Goal: Task Accomplishment & Management: Complete application form

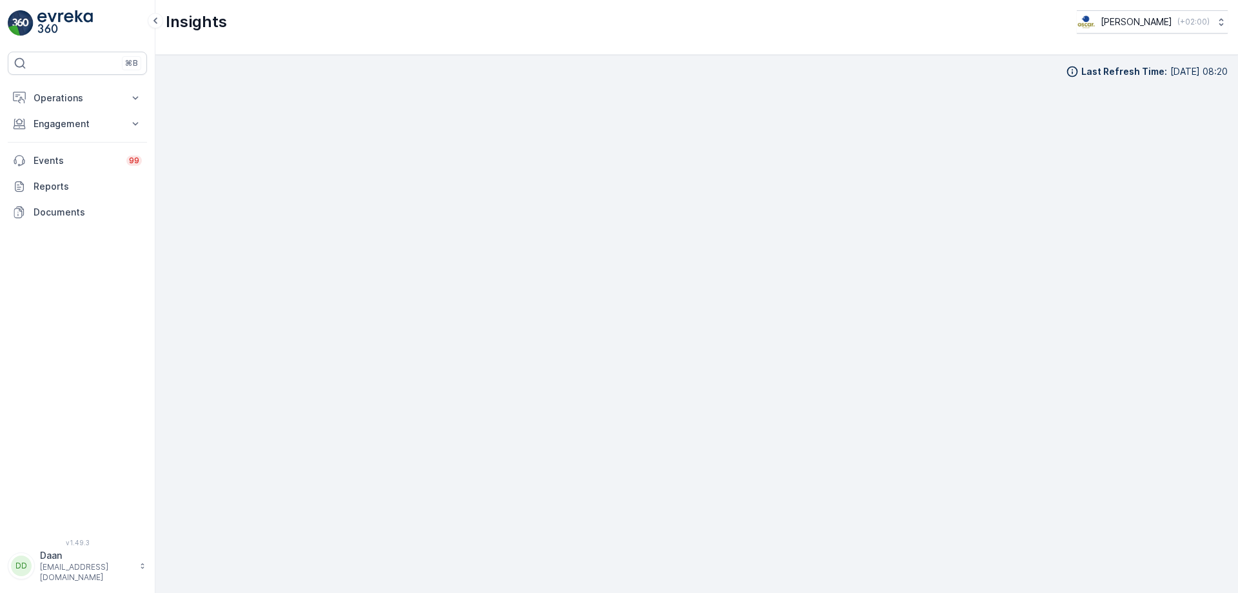
scroll to position [13, 0]
click at [52, 100] on p "Operations" at bounding box center [78, 98] width 88 height 13
click at [59, 160] on p "Routes & Tasks" at bounding box center [66, 156] width 66 height 13
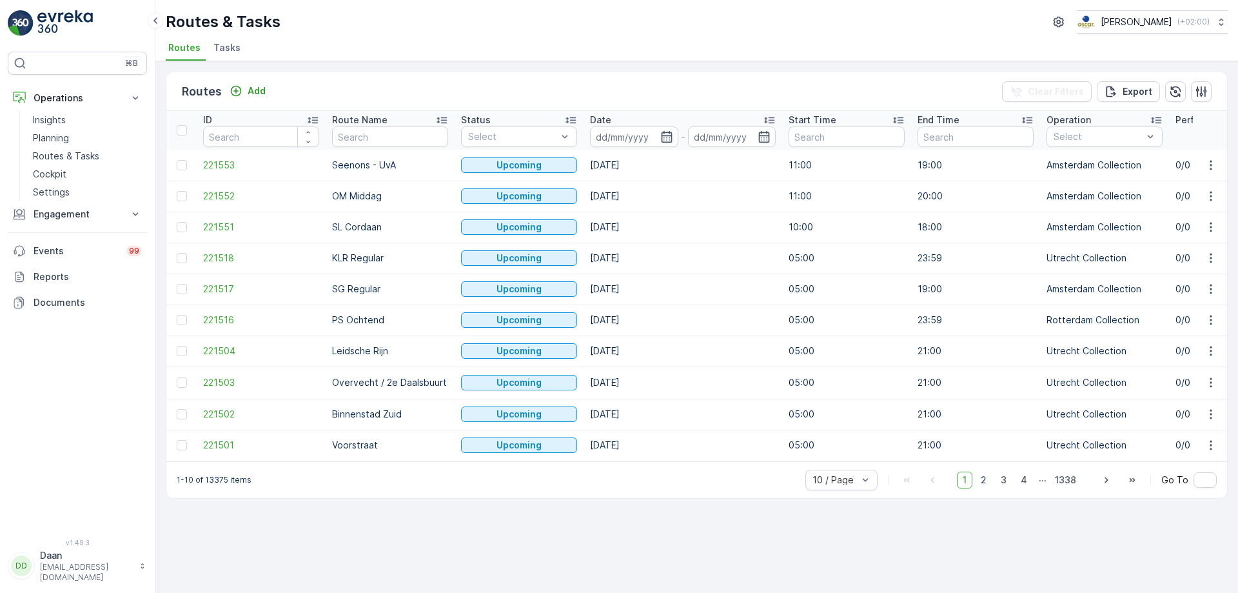
click at [220, 46] on span "Tasks" at bounding box center [226, 47] width 27 height 13
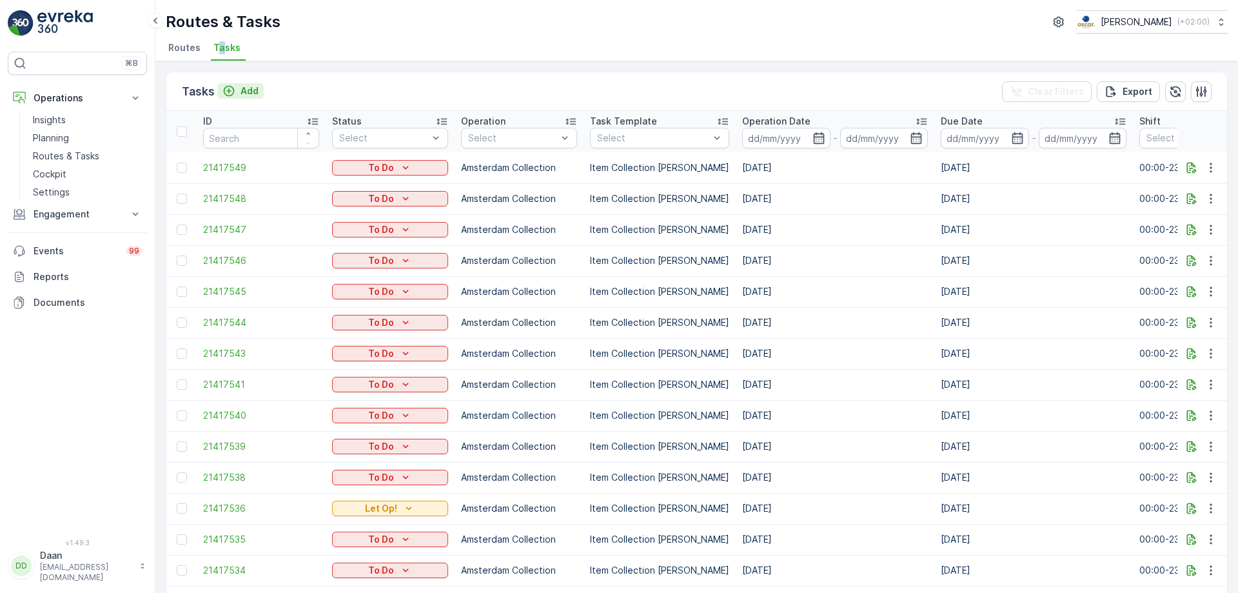
click at [241, 92] on p "Add" at bounding box center [249, 90] width 18 height 13
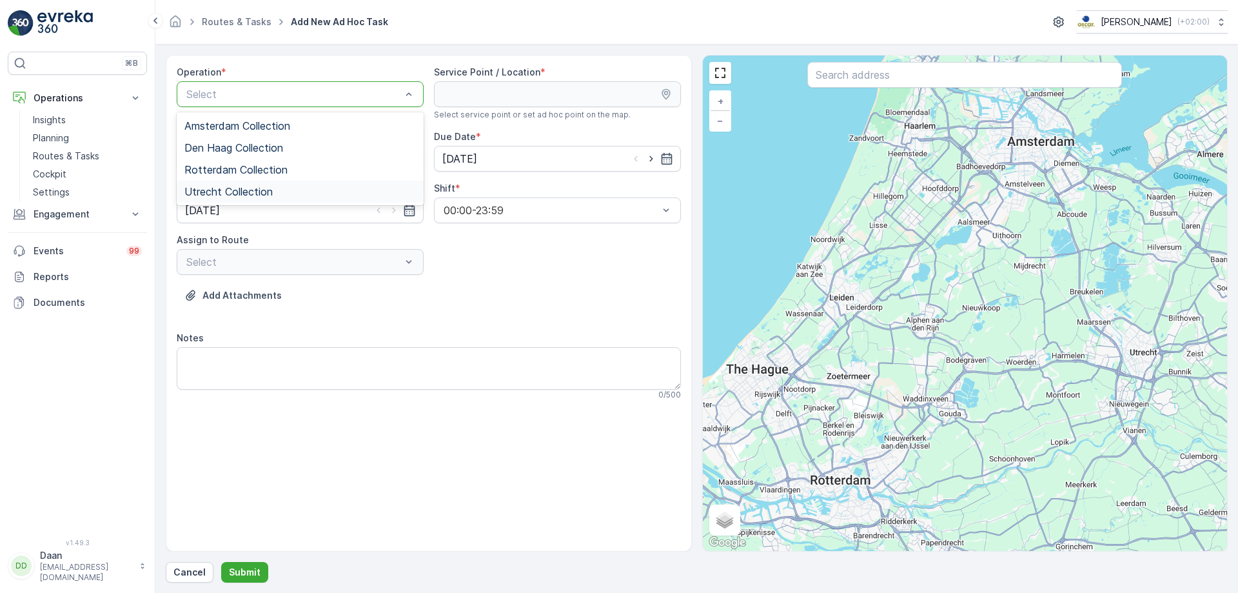
drag, startPoint x: 277, startPoint y: 188, endPoint x: 364, endPoint y: 175, distance: 87.4
click at [277, 189] on div "Utrecht Collection" at bounding box center [299, 192] width 231 height 12
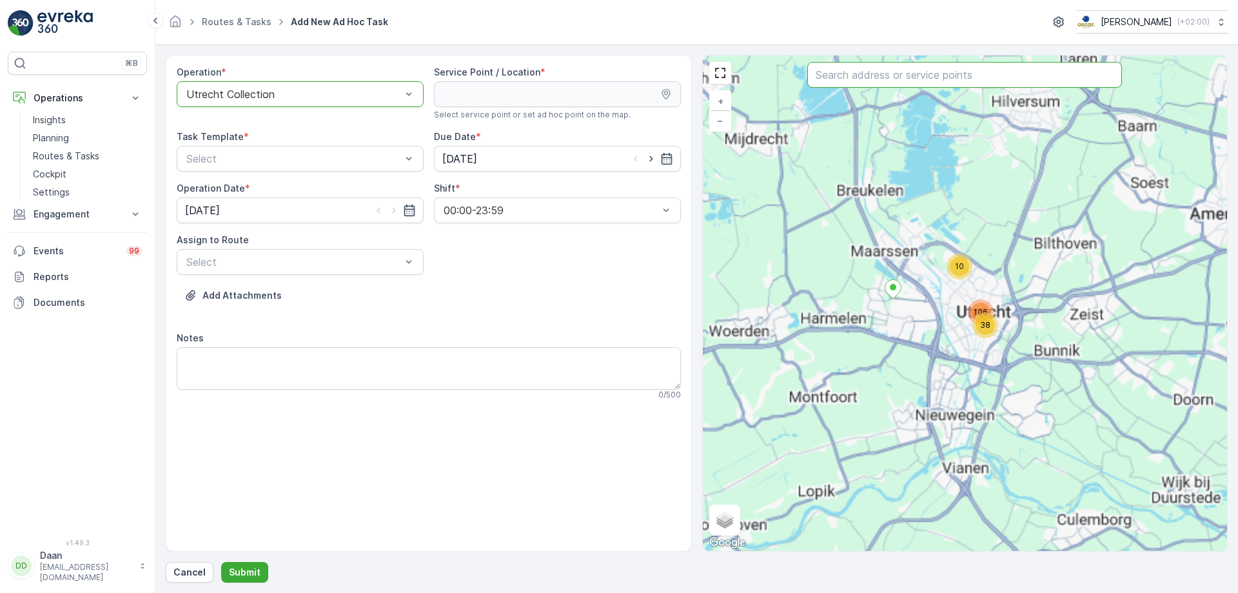
click at [922, 79] on input "text" at bounding box center [964, 75] width 315 height 26
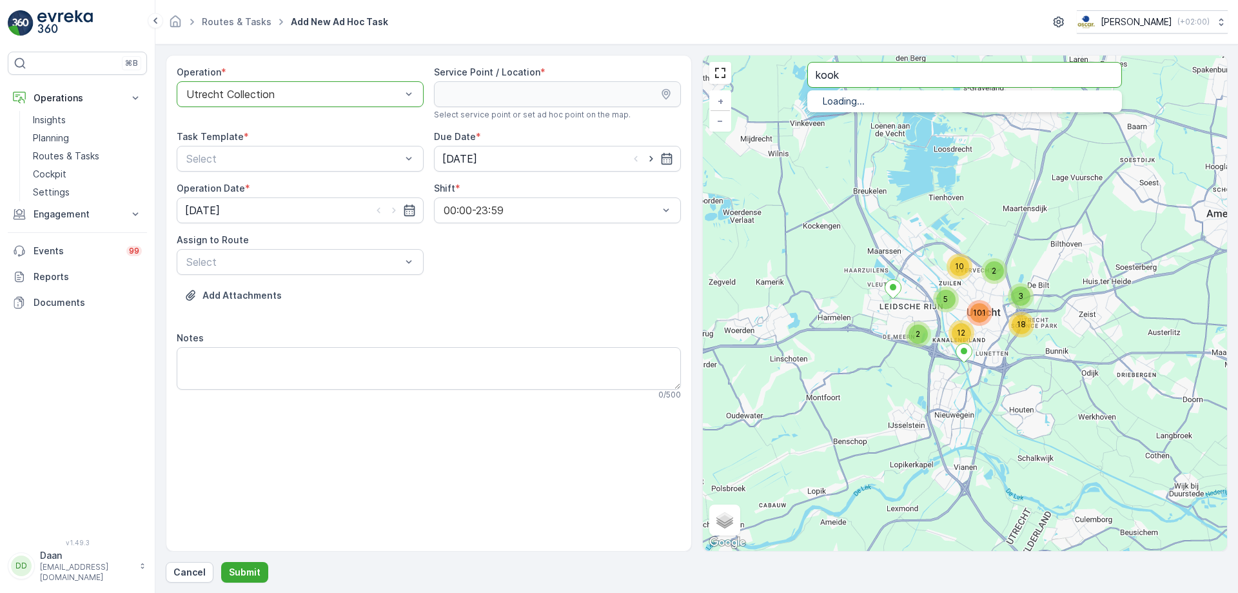
type input "kook"
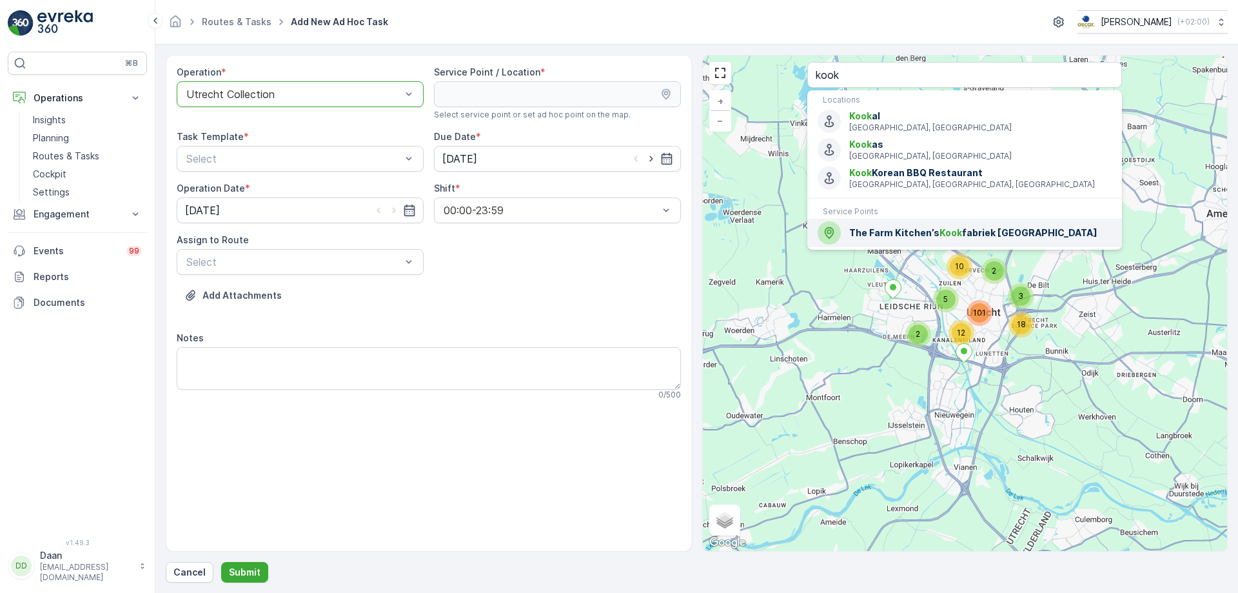
click at [943, 222] on div "The Farm Kitchen’s Kook fabriek [GEOGRAPHIC_DATA]" at bounding box center [965, 232] width 294 height 23
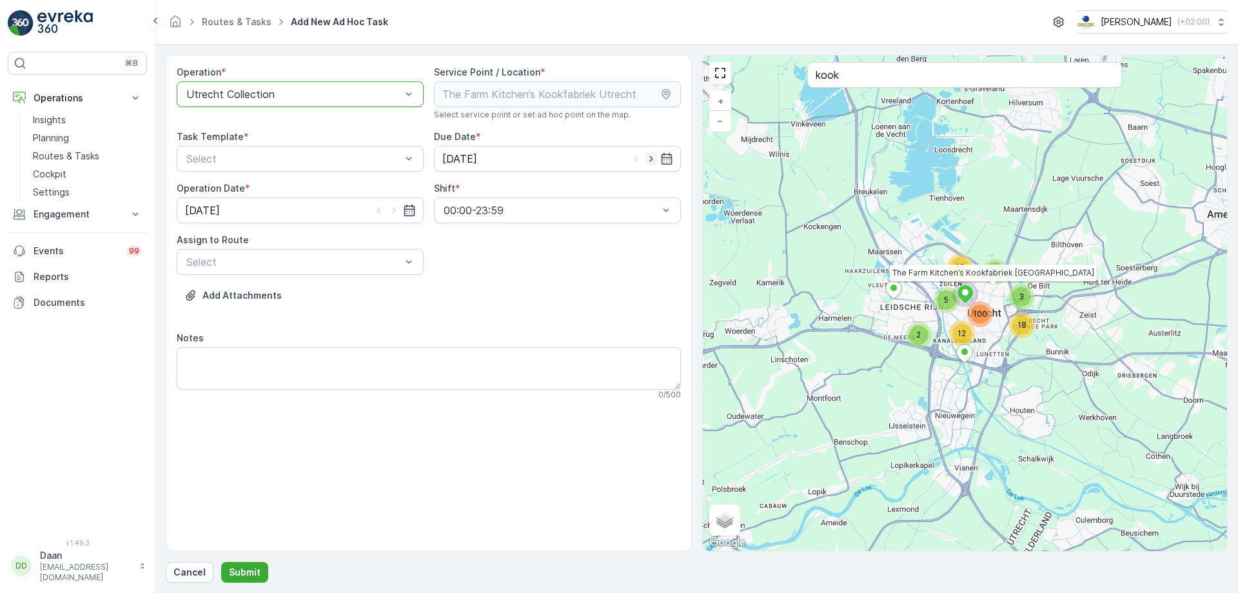
click at [654, 153] on icon "button" at bounding box center [651, 158] width 13 height 13
type input "[DATE]"
drag, startPoint x: 387, startPoint y: 207, endPoint x: 395, endPoint y: 208, distance: 7.1
click at [390, 207] on icon "button" at bounding box center [393, 210] width 13 height 13
type input "[DATE]"
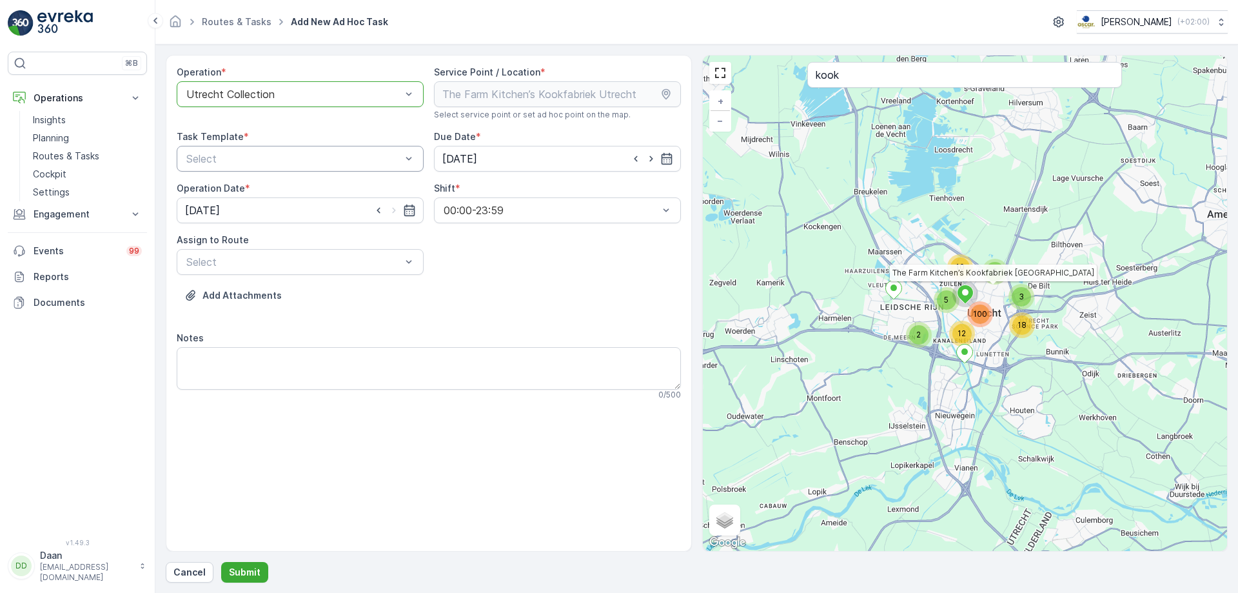
click at [391, 166] on div "Select" at bounding box center [300, 159] width 247 height 26
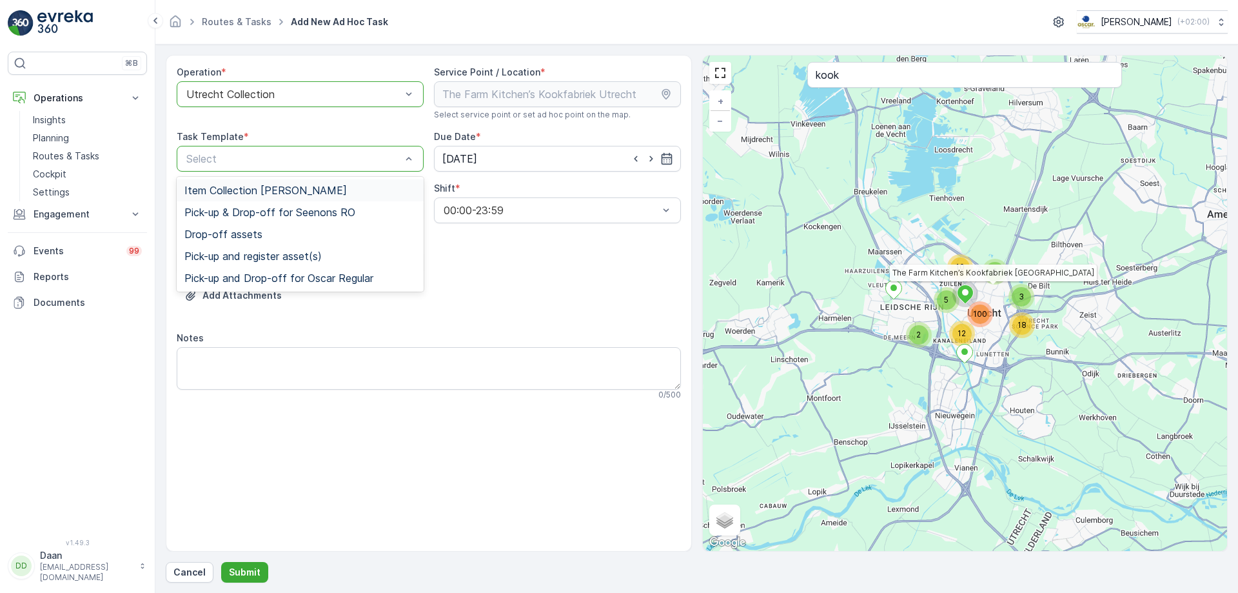
click at [379, 193] on div "Item Collection [PERSON_NAME]" at bounding box center [299, 190] width 231 height 12
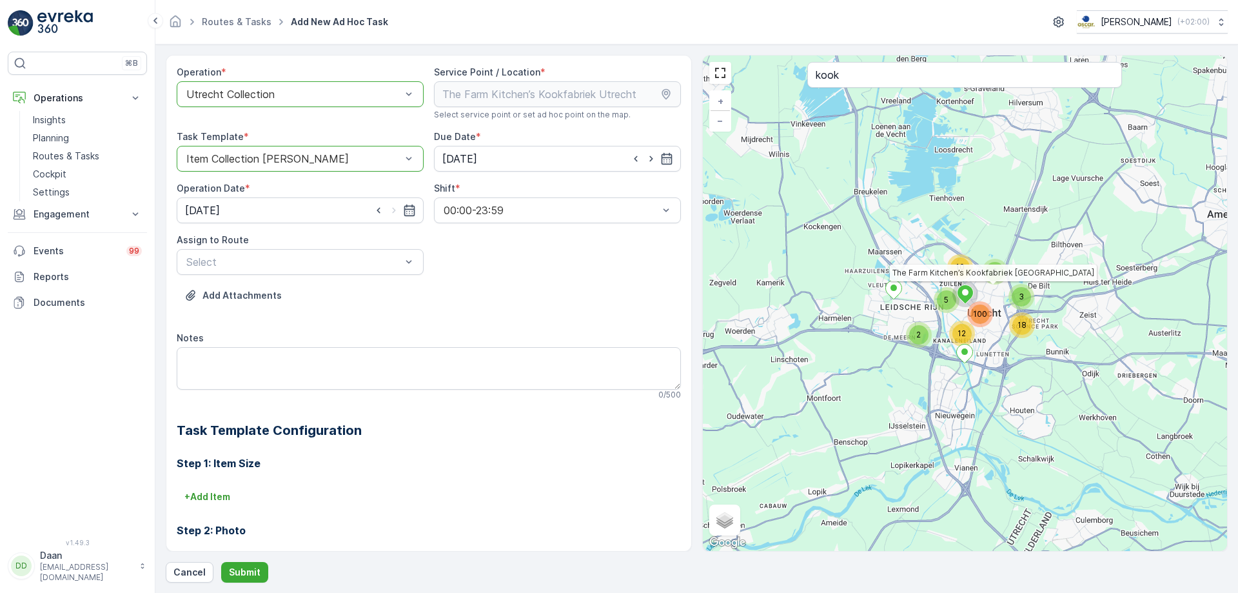
drag, startPoint x: 377, startPoint y: 280, endPoint x: 377, endPoint y: 289, distance: 8.4
click at [377, 280] on div "Operation * option Utrecht Collection, selected. Utrecht Collection Service Poi…" at bounding box center [429, 386] width 504 height 640
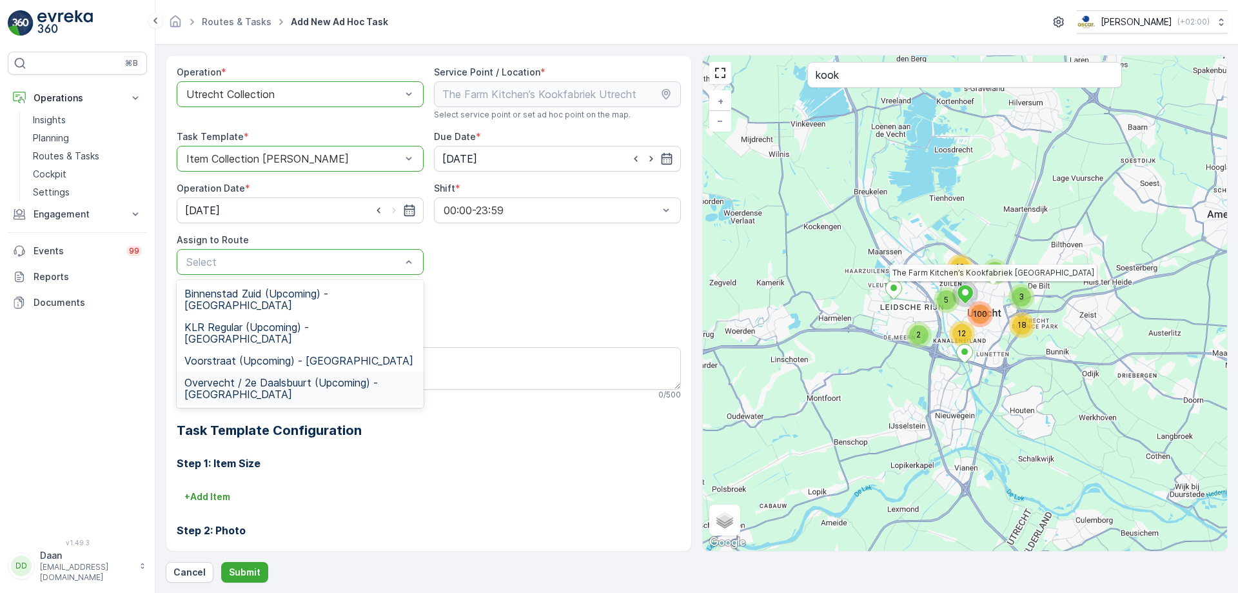
click at [323, 377] on span "Overvecht / 2e Daalsbuurt (Upcoming) - [GEOGRAPHIC_DATA]" at bounding box center [299, 388] width 231 height 23
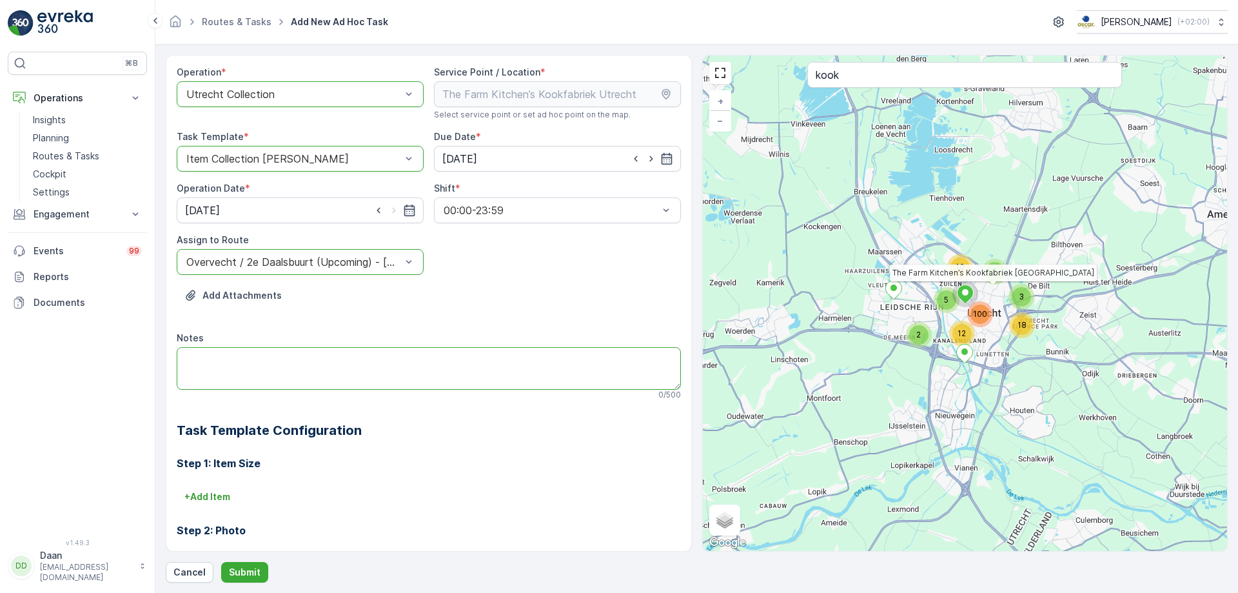
click at [338, 361] on textarea "Notes" at bounding box center [429, 368] width 504 height 43
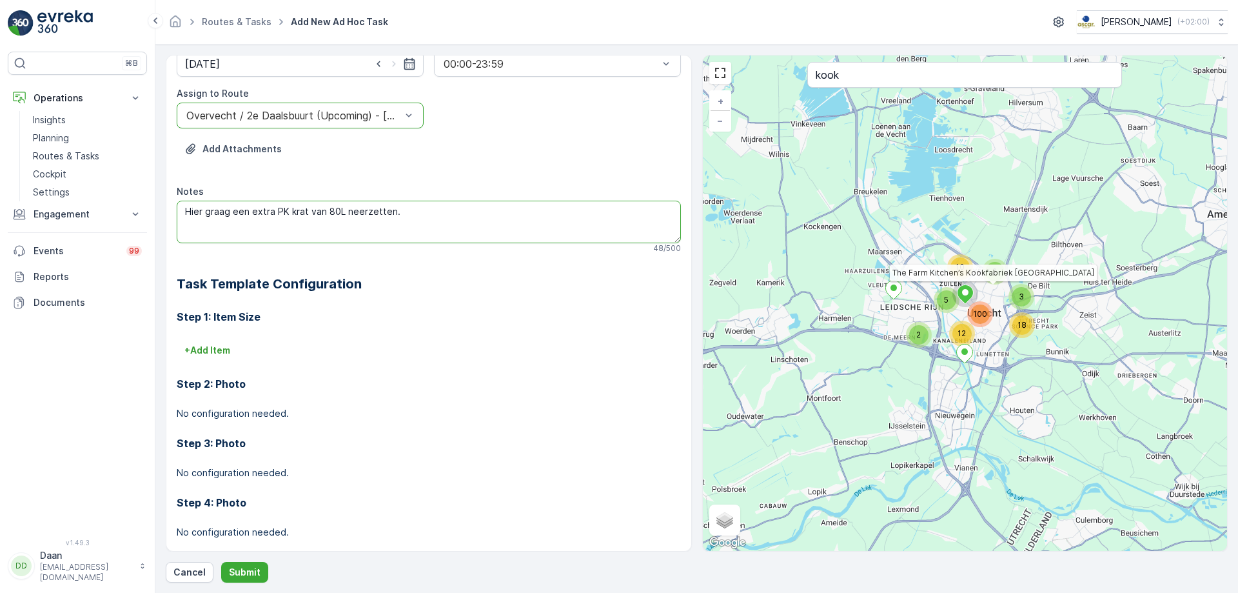
scroll to position [165, 0]
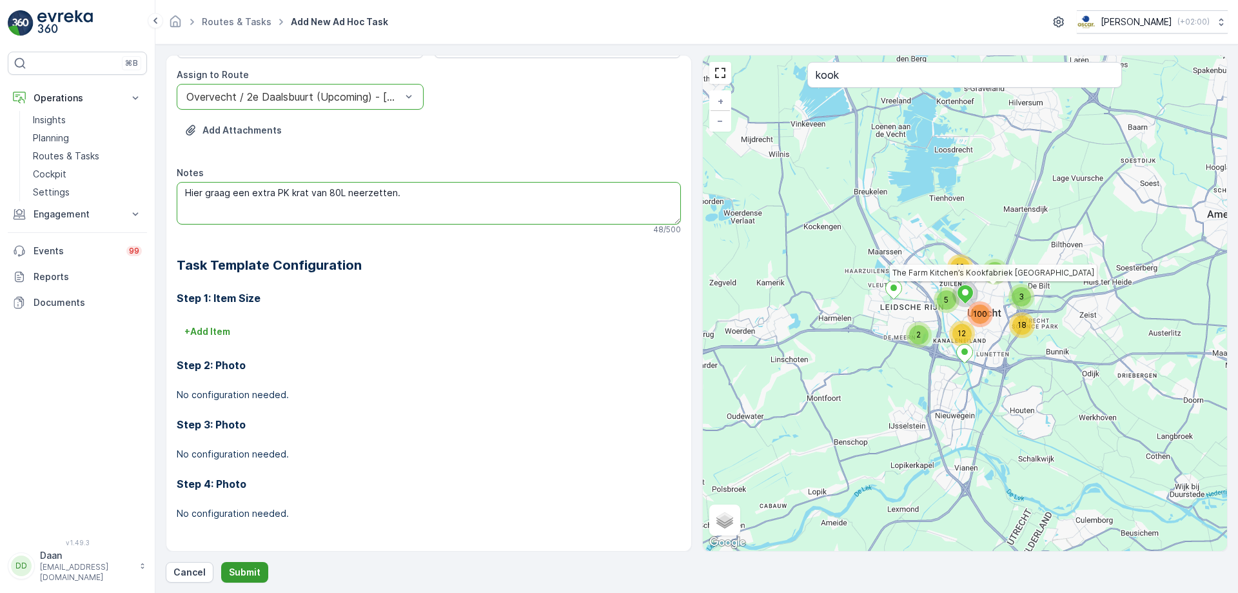
type textarea "Hier graag een extra PK krat van 80L neerzetten."
click at [260, 575] on button "Submit" at bounding box center [244, 572] width 47 height 21
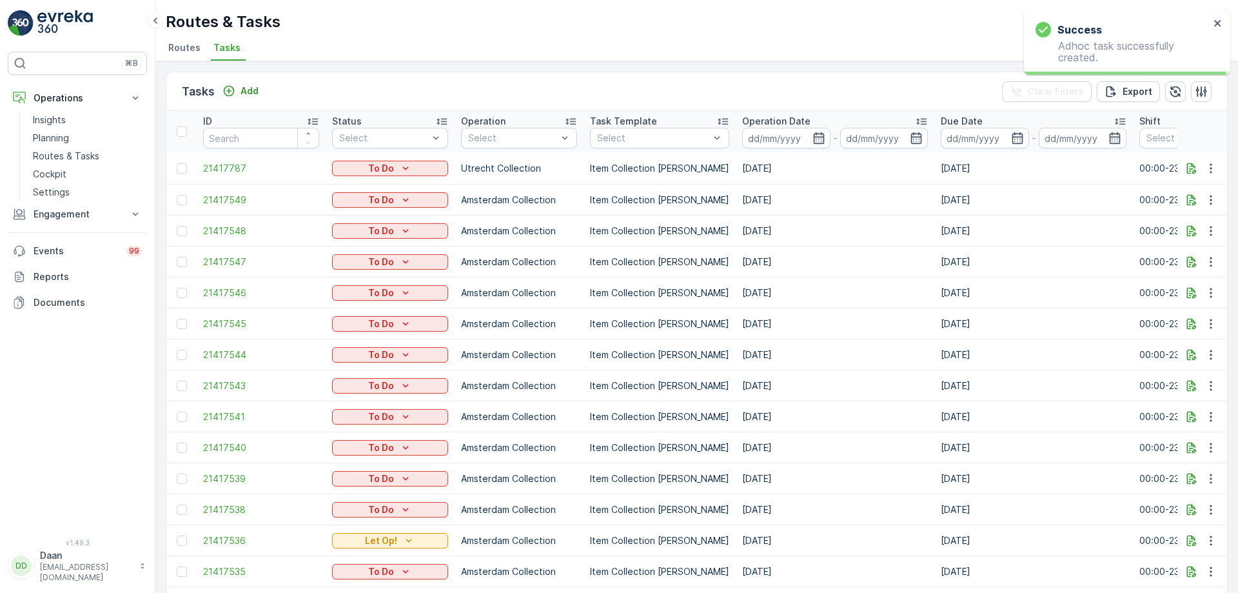
drag, startPoint x: 602, startPoint y: 166, endPoint x: 636, endPoint y: 163, distance: 33.6
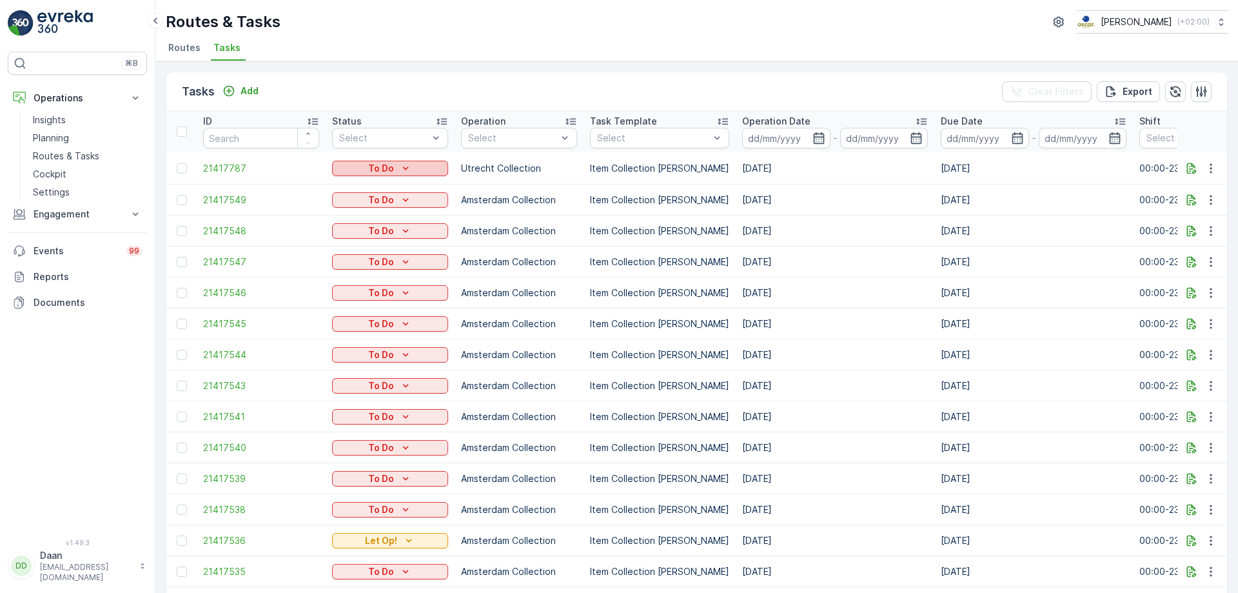
click at [375, 172] on p "To Do" at bounding box center [381, 168] width 26 height 13
click at [373, 225] on div "Let Op!" at bounding box center [376, 224] width 82 height 18
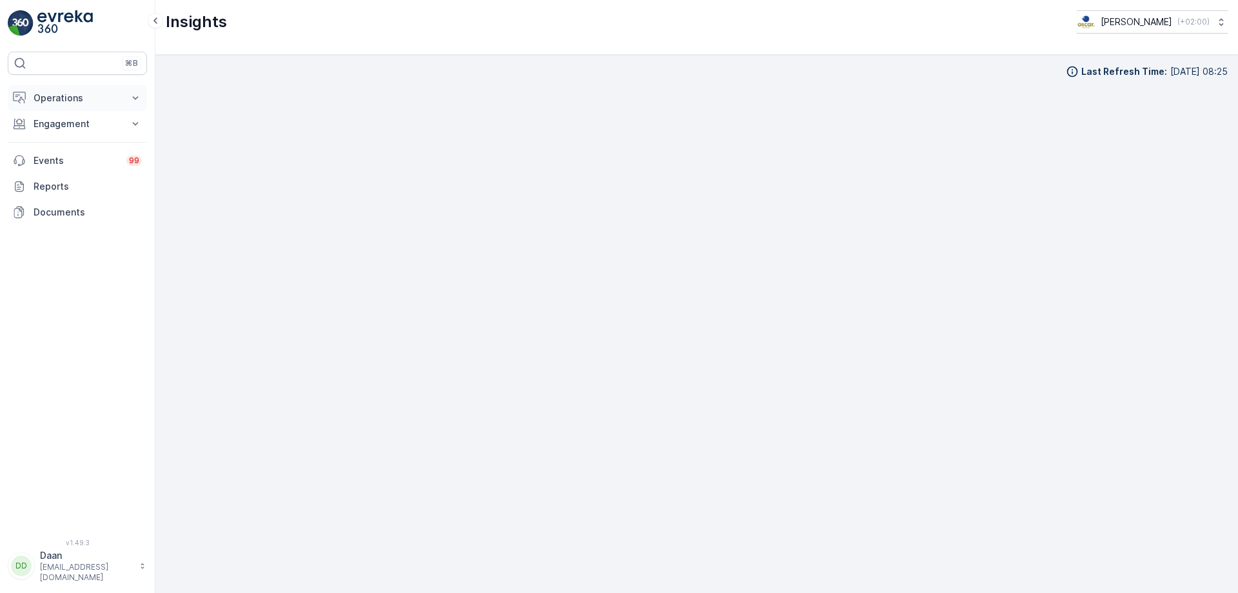
click at [104, 103] on p "Operations" at bounding box center [78, 98] width 88 height 13
click at [105, 153] on link "Routes & Tasks" at bounding box center [87, 156] width 119 height 18
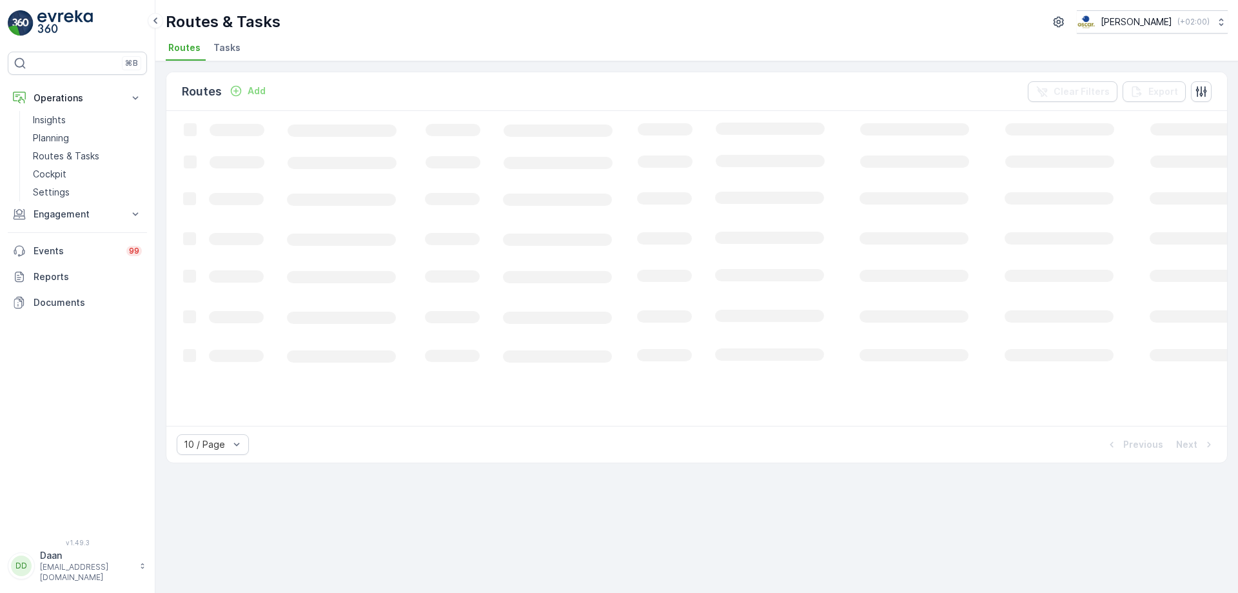
click at [214, 54] on li "Tasks" at bounding box center [228, 50] width 35 height 22
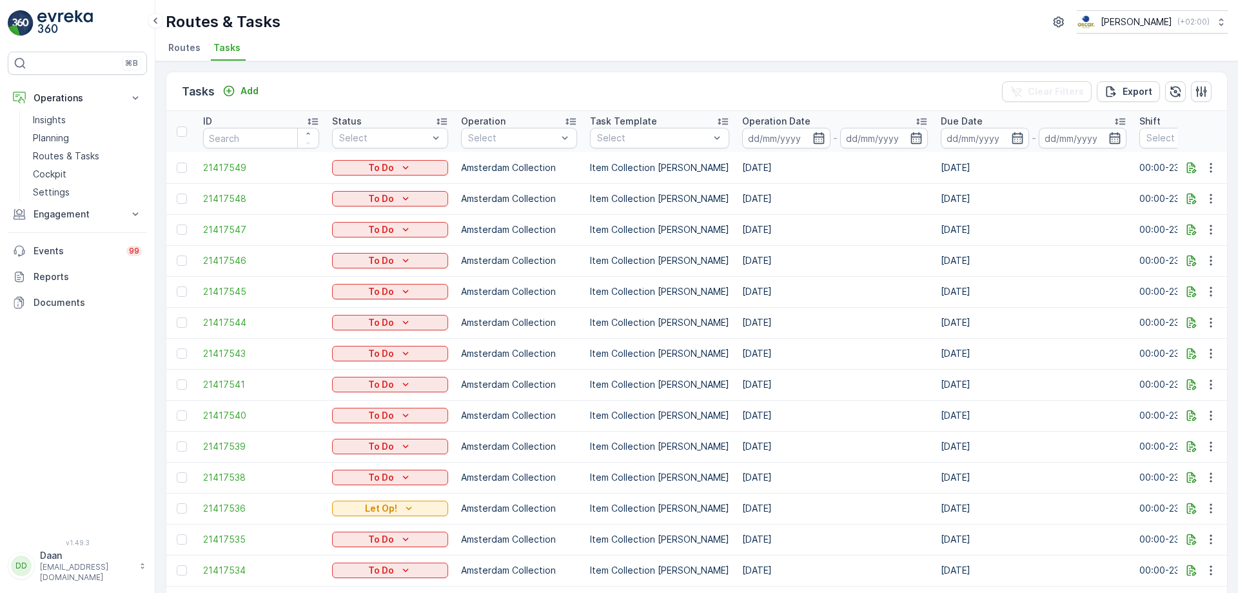
click at [1036, 176] on td "[DATE]" at bounding box center [1033, 167] width 199 height 31
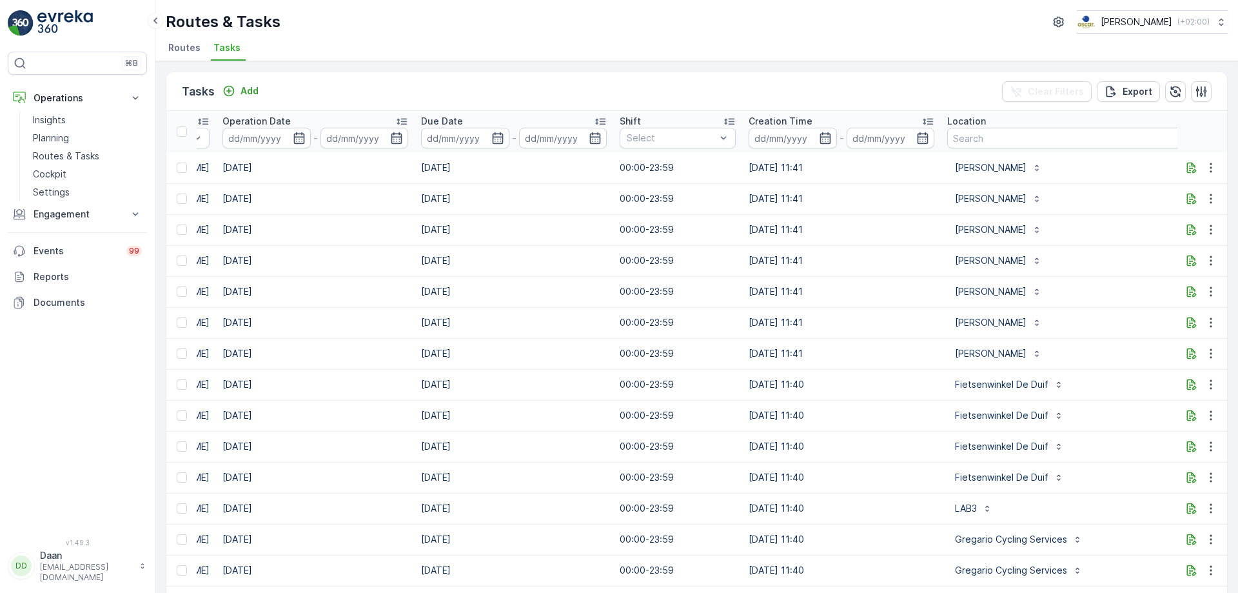
scroll to position [0, 580]
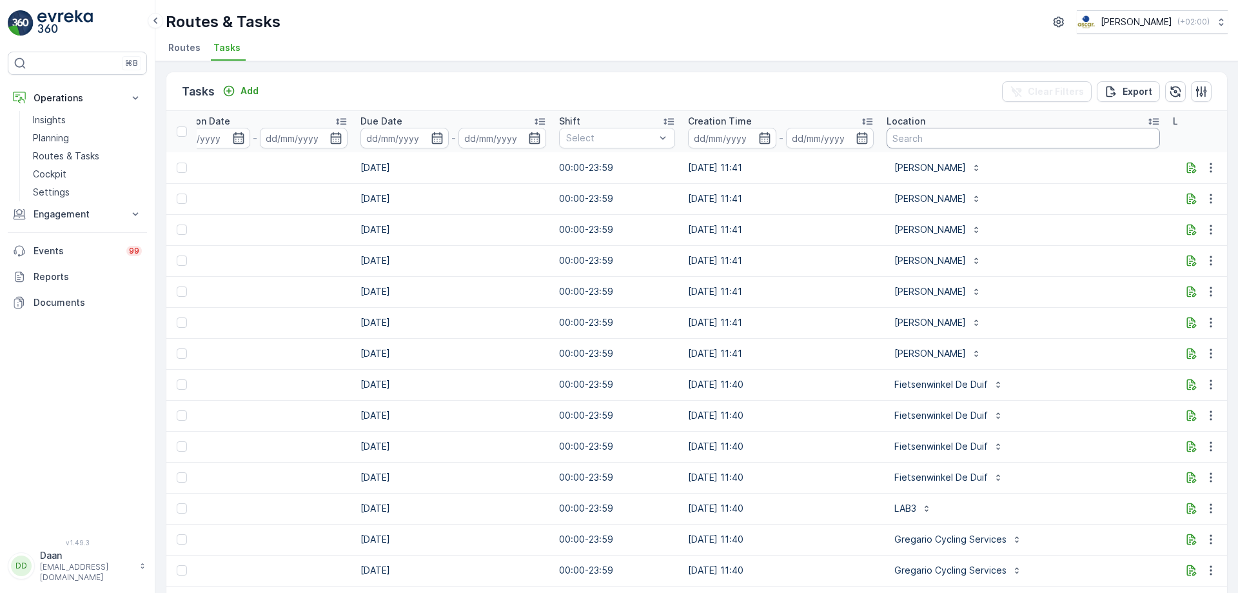
click at [948, 136] on input "text" at bounding box center [1023, 138] width 273 height 21
type input "anne&"
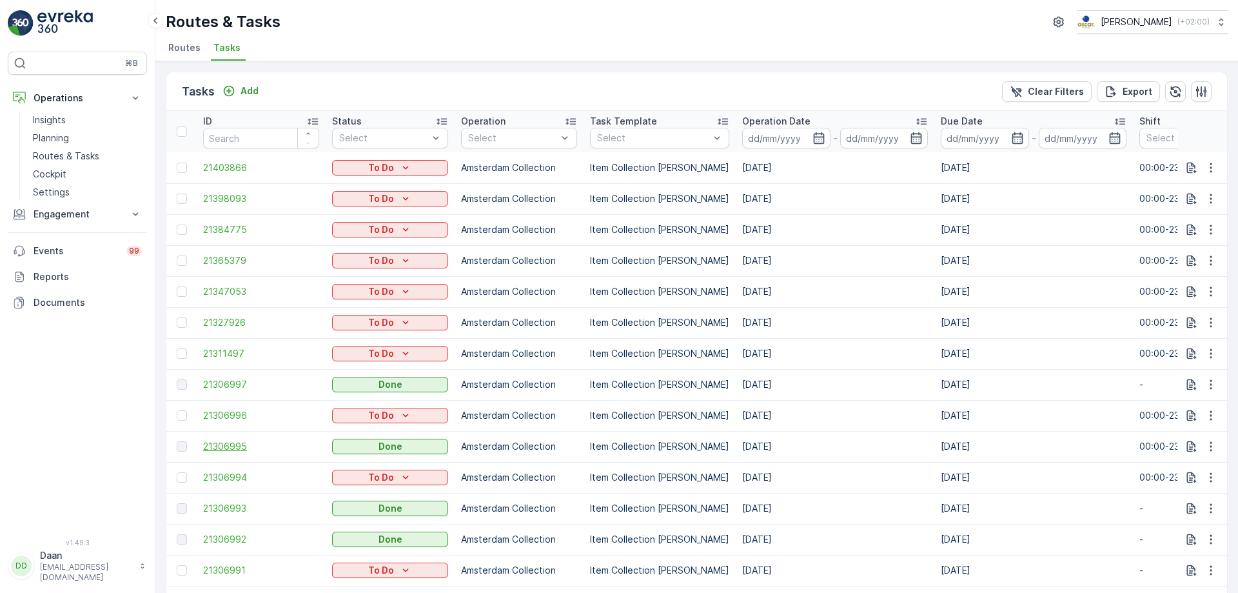
click at [239, 444] on span "21306995" at bounding box center [261, 446] width 116 height 13
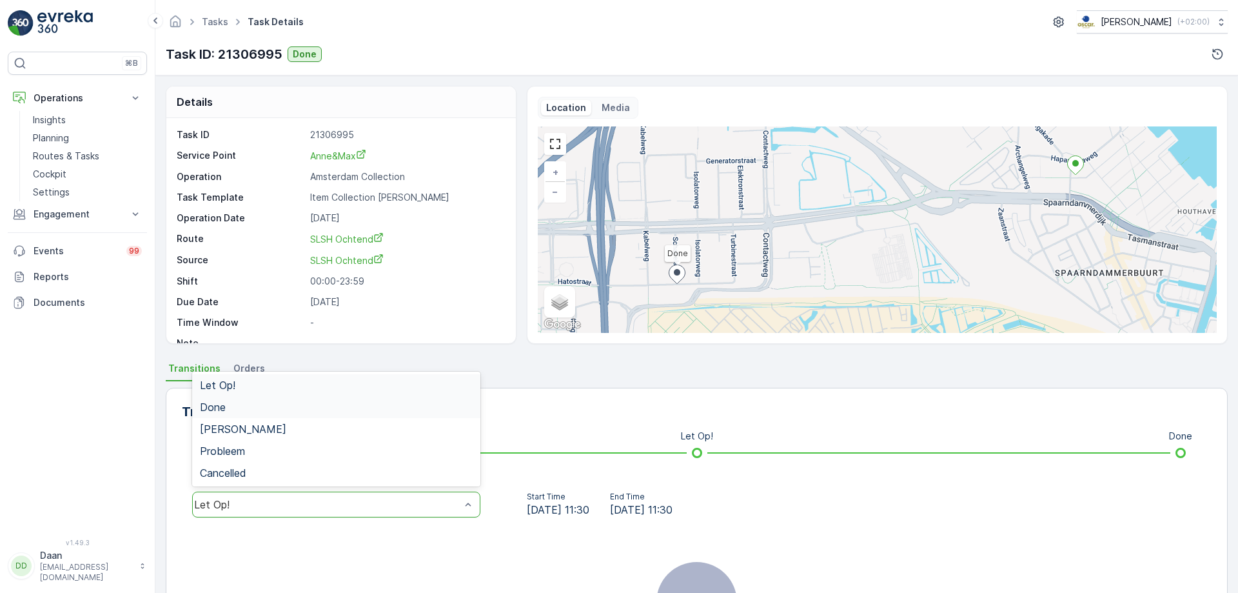
click at [400, 411] on div "Done" at bounding box center [336, 407] width 273 height 12
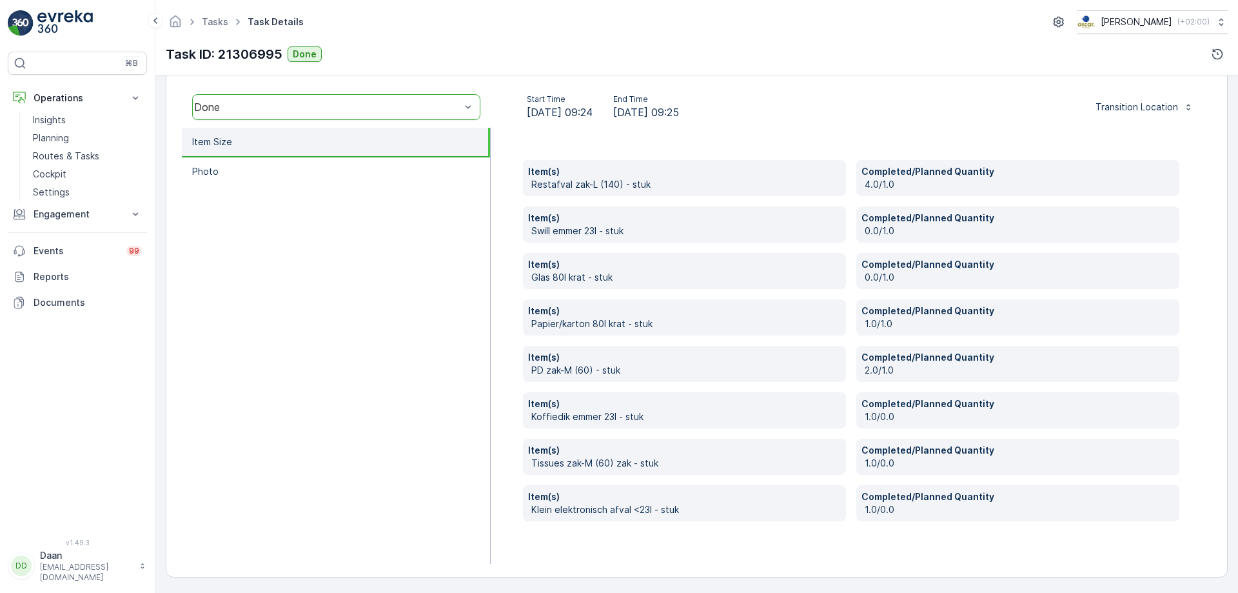
scroll to position [398, 0]
click at [222, 23] on link "Tasks" at bounding box center [215, 21] width 26 height 11
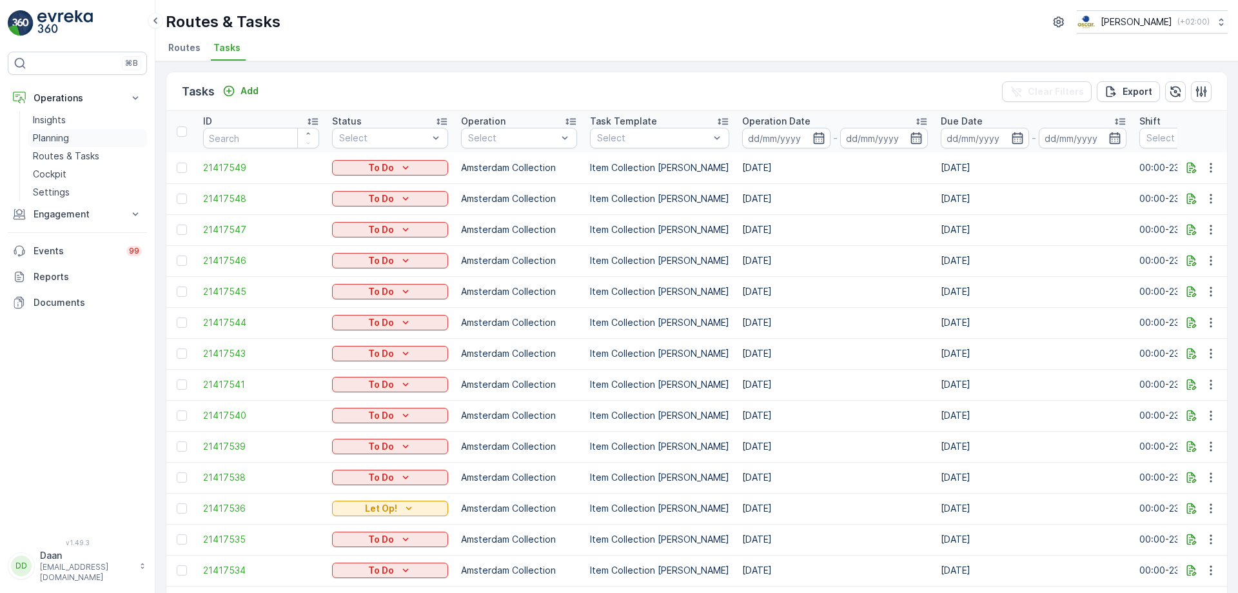
click at [90, 145] on link "Planning" at bounding box center [87, 138] width 119 height 18
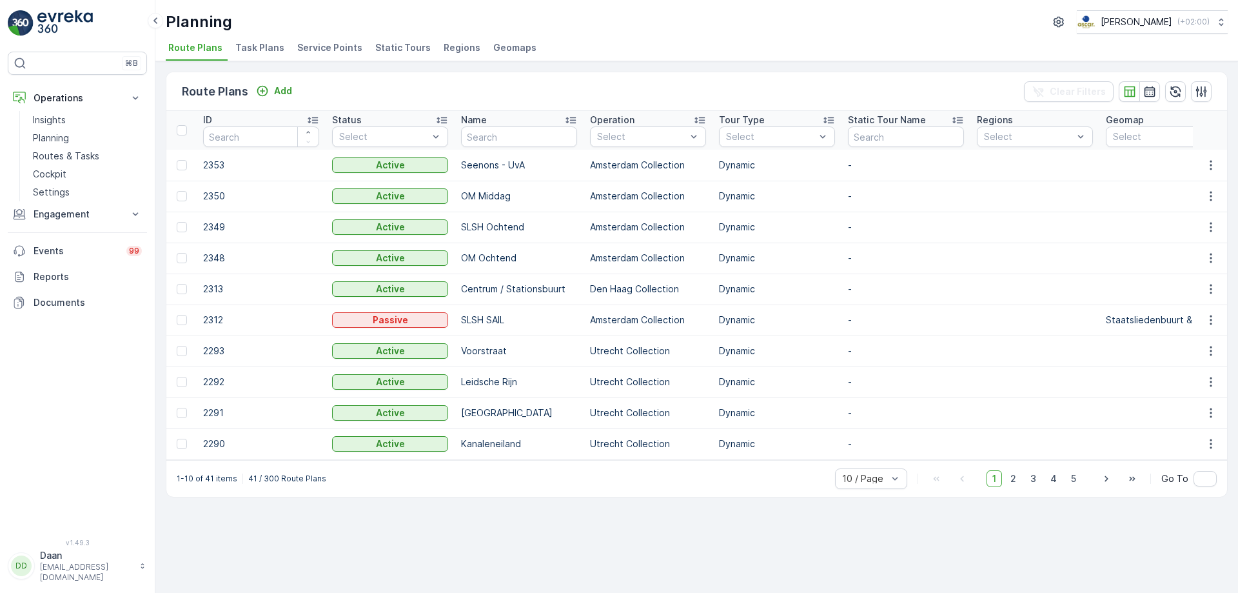
click at [267, 55] on li "Task Plans" at bounding box center [261, 50] width 57 height 22
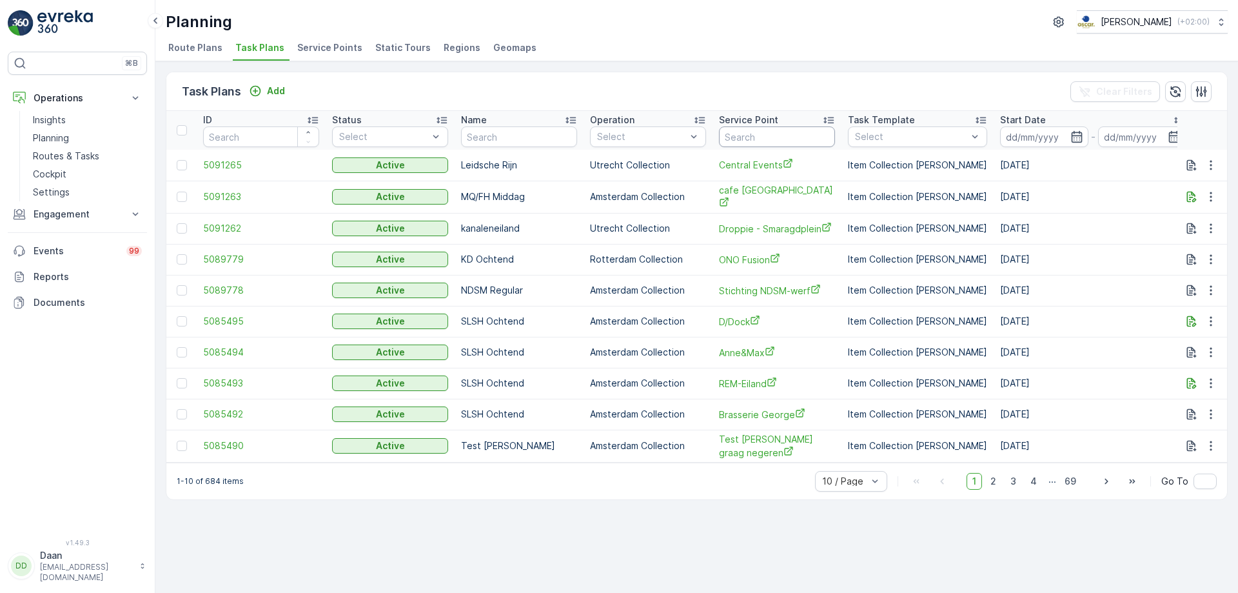
click at [780, 134] on input "text" at bounding box center [777, 136] width 116 height 21
type input "kook"
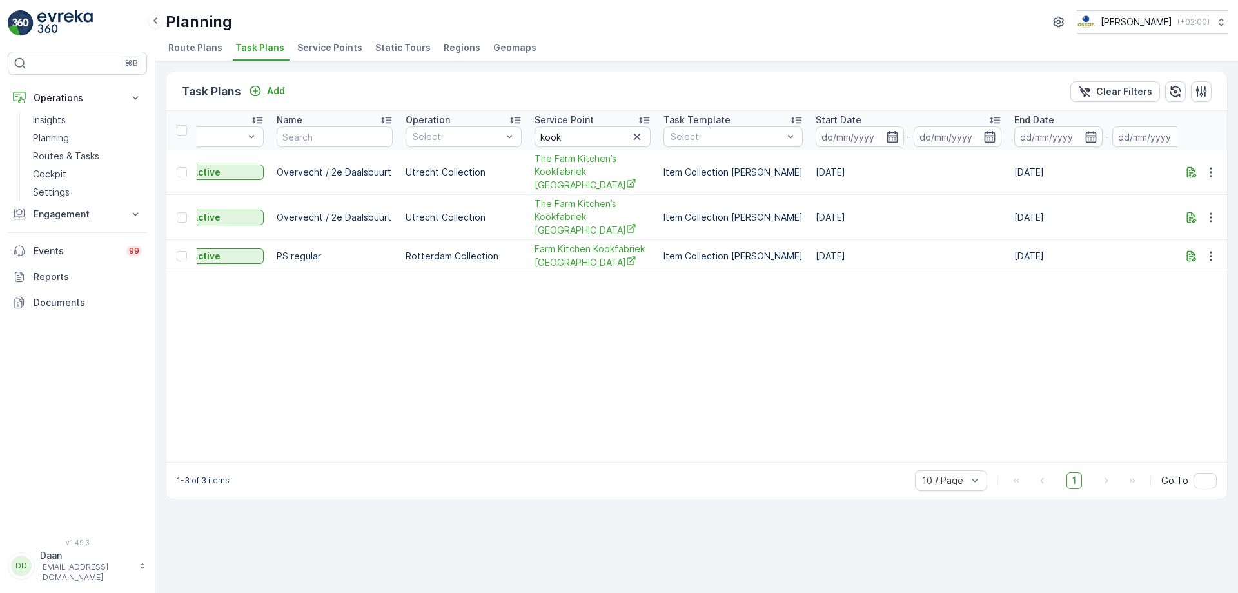
scroll to position [0, 211]
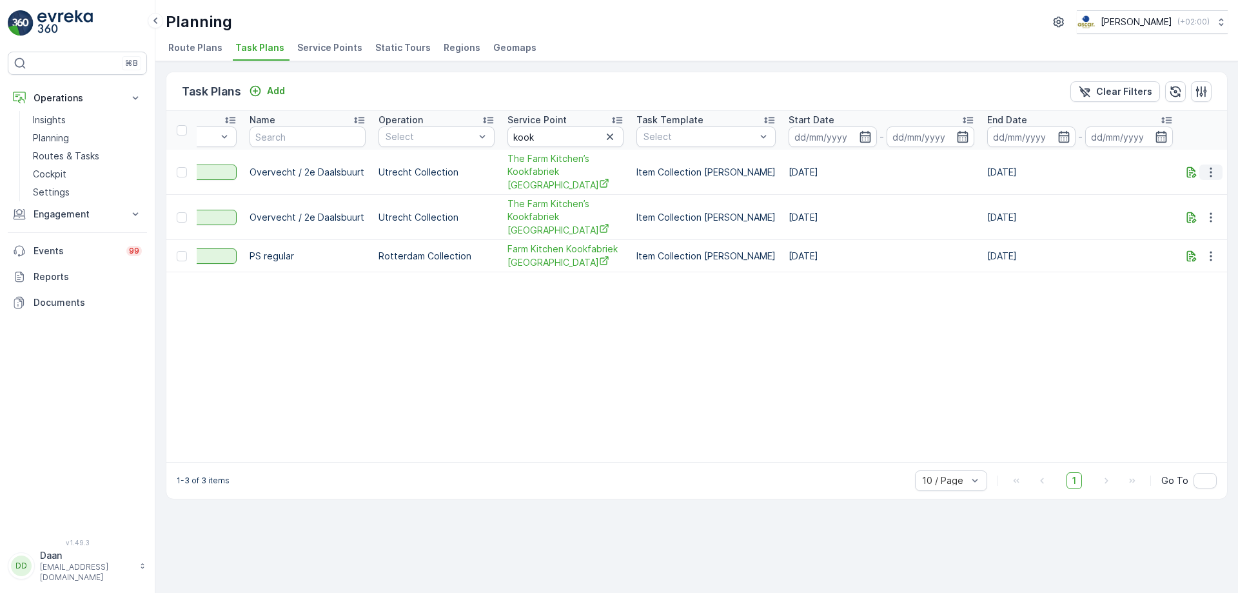
click at [1218, 167] on button "button" at bounding box center [1210, 171] width 23 height 15
click at [1188, 203] on span "Edit Task Plan" at bounding box center [1188, 203] width 60 height 13
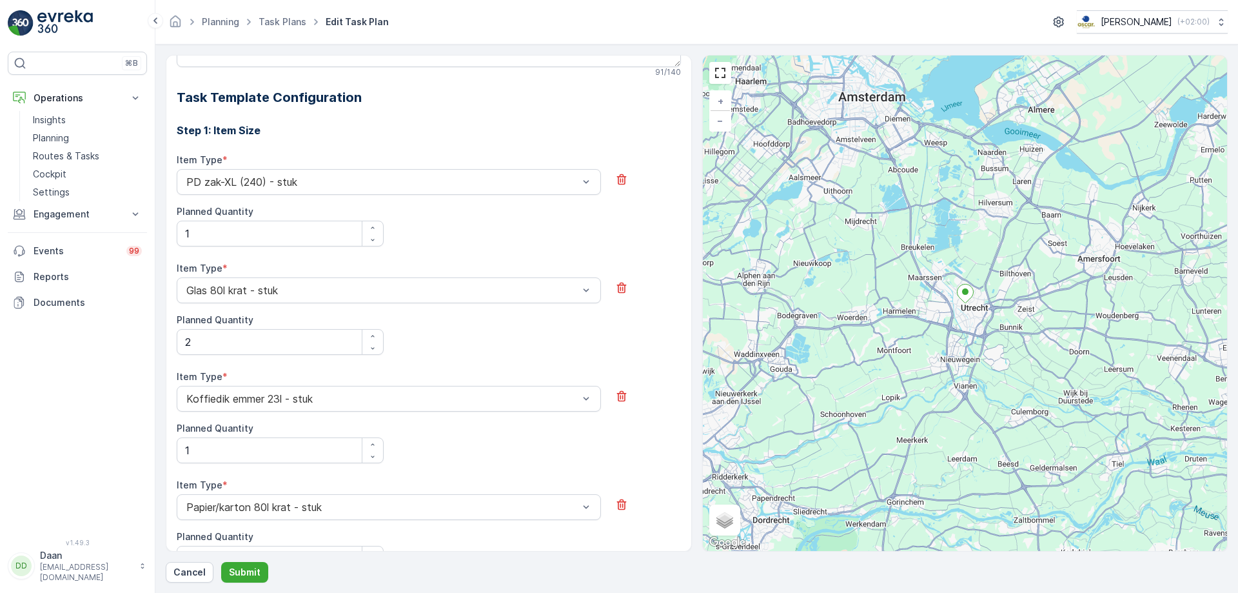
scroll to position [91, 0]
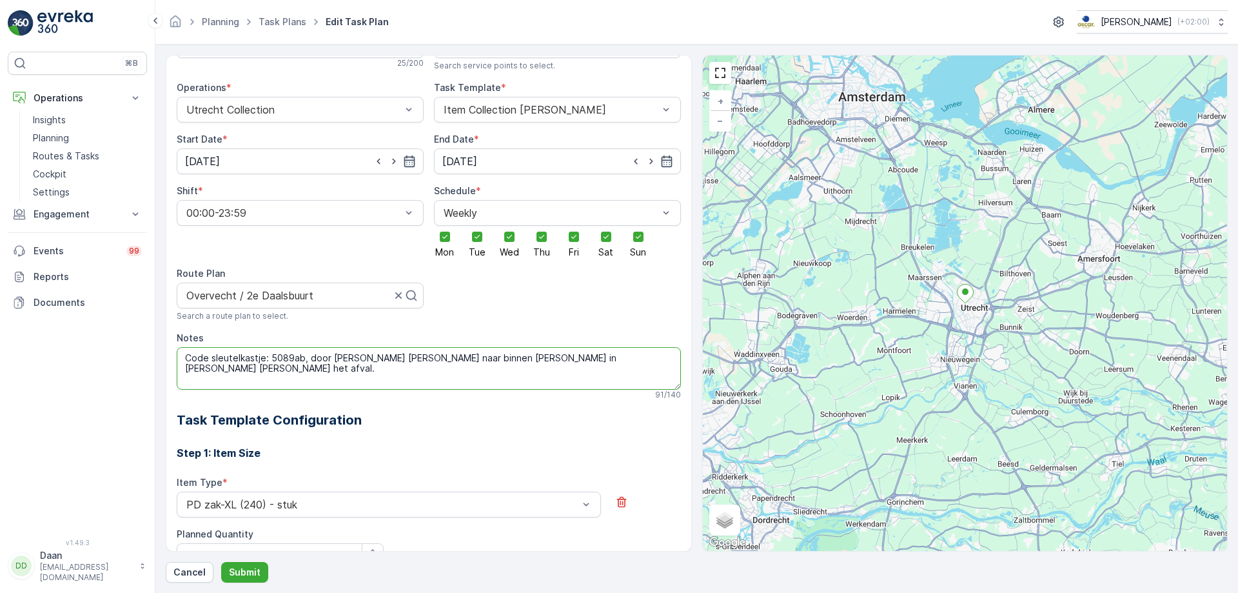
drag, startPoint x: 576, startPoint y: 362, endPoint x: 184, endPoint y: 380, distance: 393.1
click at [184, 380] on textarea "Code sleutelkastje: 5089ab, door groene deur naar binnen achter in de zaal staa…" at bounding box center [429, 368] width 504 height 43
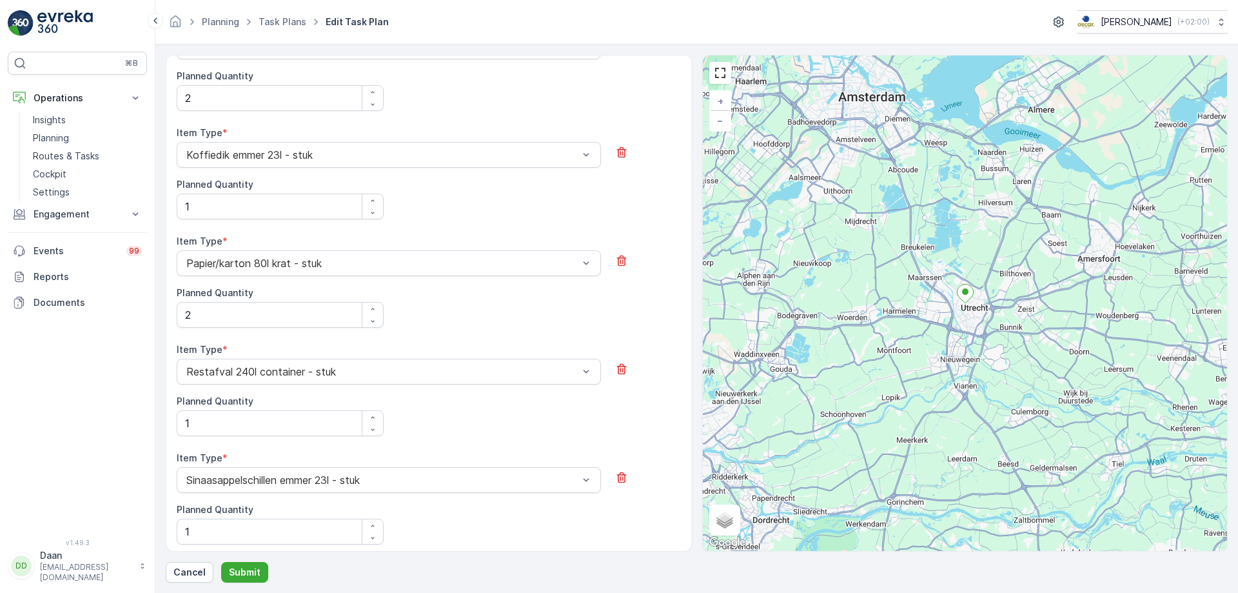
scroll to position [671, 0]
